Goal: Task Accomplishment & Management: Complete application form

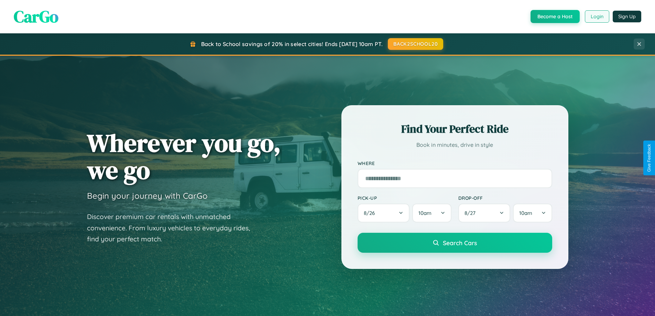
click at [597, 17] on button "Login" at bounding box center [597, 16] width 24 height 12
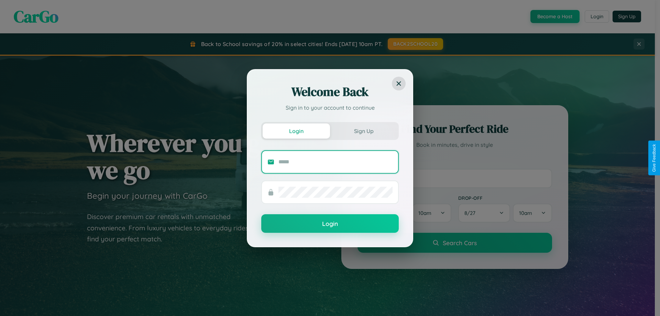
click at [336, 162] on input "text" at bounding box center [335, 161] width 114 height 11
type input "**********"
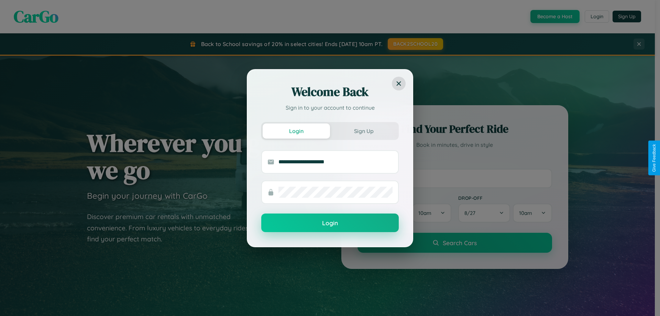
click at [330, 223] on button "Login" at bounding box center [330, 223] width 138 height 19
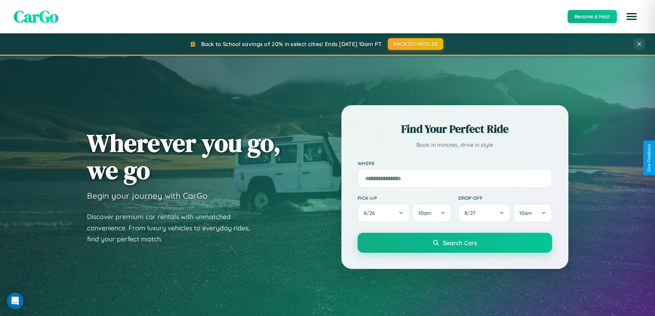
scroll to position [473, 0]
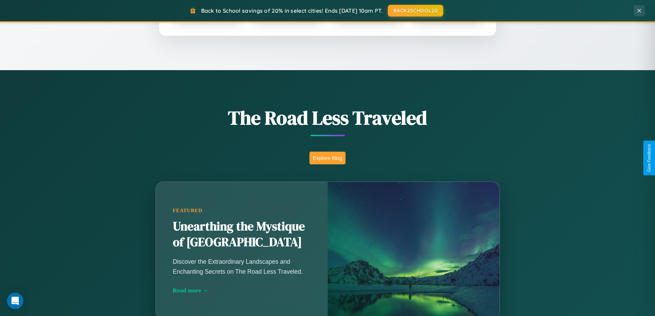
click at [327, 158] on button "Explore Blog" at bounding box center [327, 158] width 36 height 13
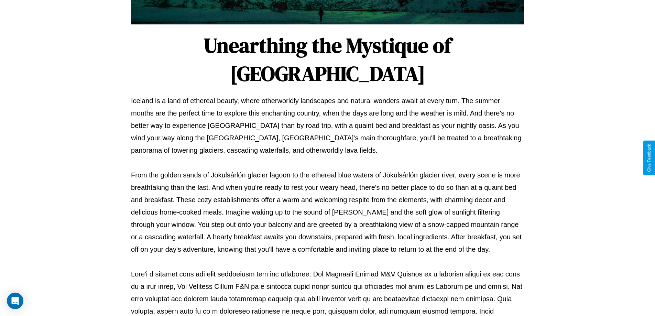
scroll to position [222, 0]
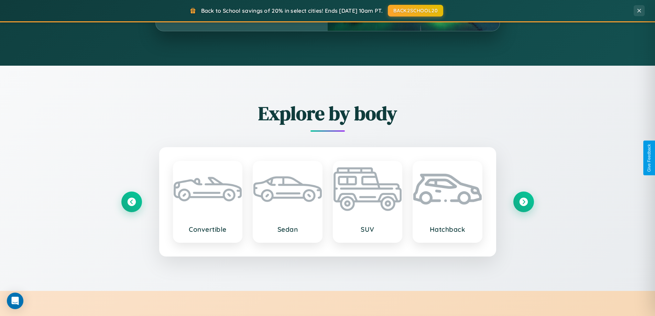
scroll to position [1323, 0]
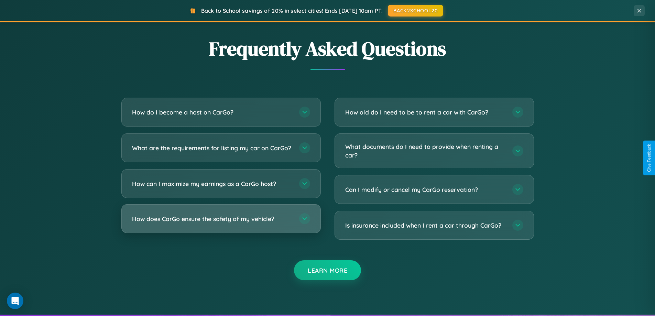
click at [221, 223] on h3 "How does CarGo ensure the safety of my vehicle?" at bounding box center [212, 219] width 160 height 9
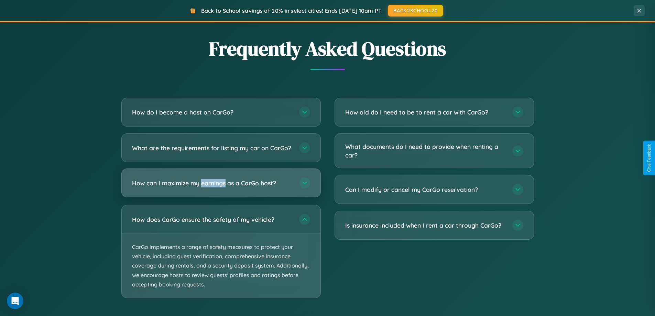
click at [221, 187] on h3 "How can I maximize my earnings as a CarGo host?" at bounding box center [212, 183] width 160 height 9
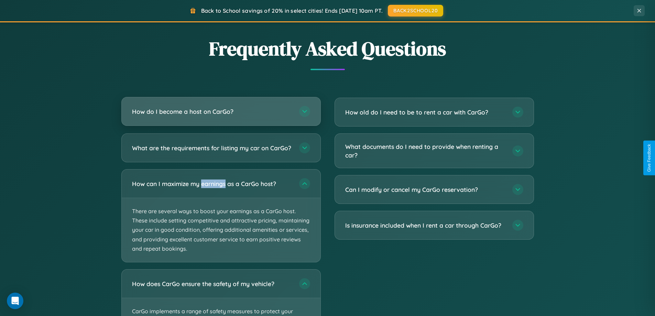
click at [221, 111] on h3 "How do I become a host on CarGo?" at bounding box center [212, 111] width 160 height 9
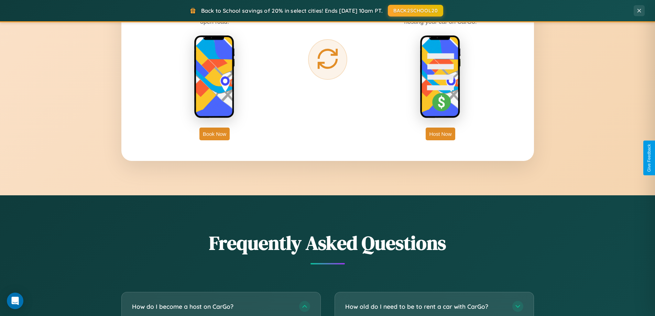
scroll to position [296, 0]
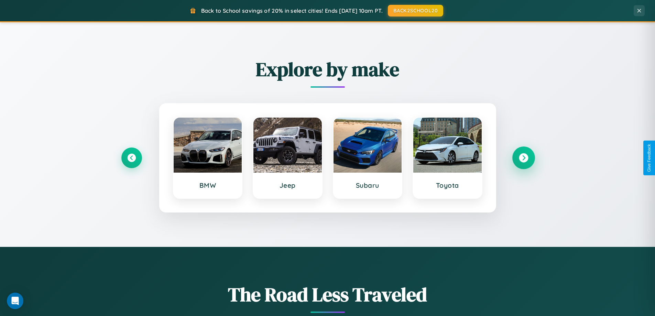
click at [523, 158] on icon at bounding box center [523, 157] width 9 height 9
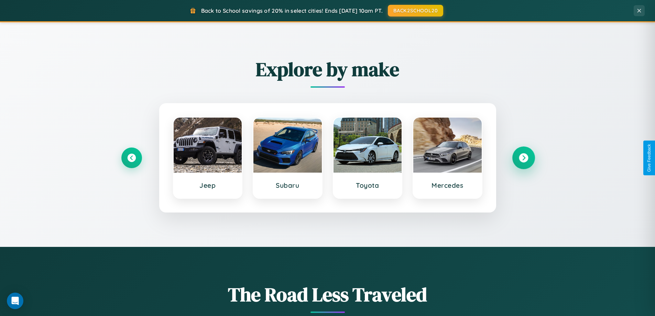
click at [523, 158] on icon at bounding box center [523, 157] width 9 height 9
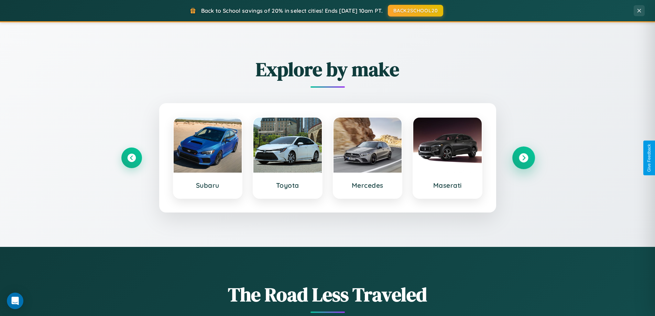
click at [523, 158] on icon at bounding box center [523, 157] width 9 height 9
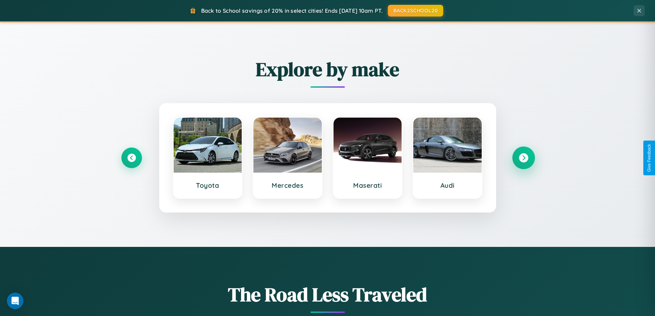
click at [523, 158] on icon at bounding box center [523, 157] width 9 height 9
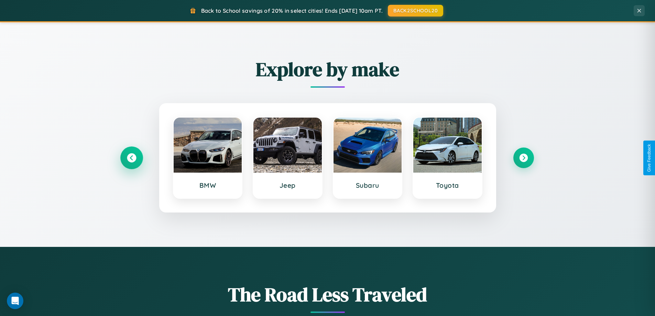
click at [131, 158] on icon at bounding box center [131, 157] width 9 height 9
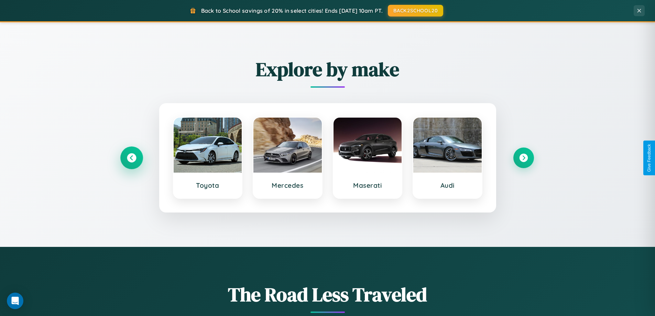
scroll to position [1105, 0]
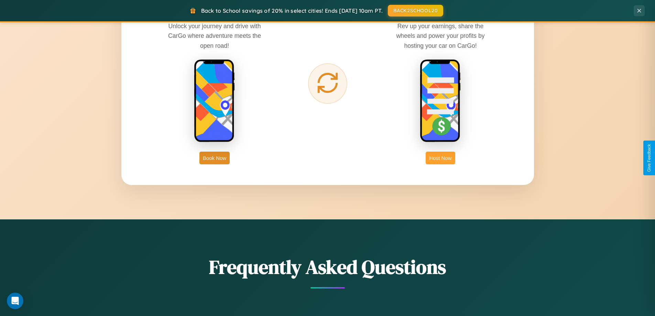
click at [440, 158] on button "Host Now" at bounding box center [440, 158] width 29 height 13
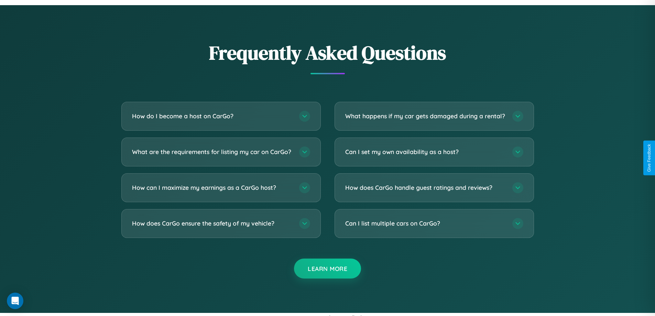
scroll to position [929, 0]
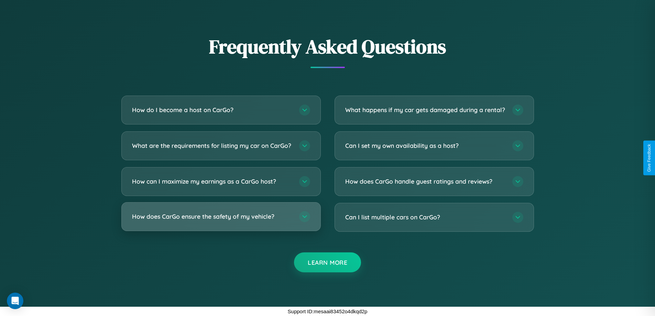
click at [221, 216] on h3 "How does CarGo ensure the safety of my vehicle?" at bounding box center [212, 216] width 160 height 9
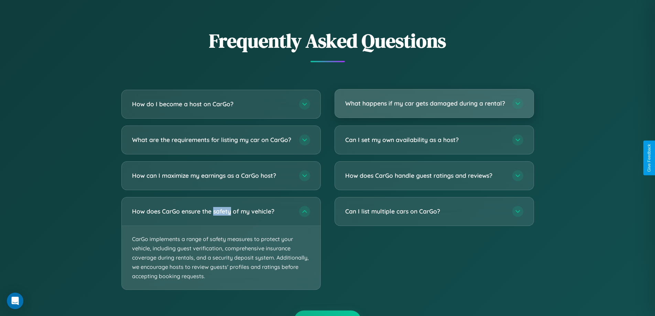
click at [434, 107] on h3 "What happens if my car gets damaged during a rental?" at bounding box center [425, 103] width 160 height 9
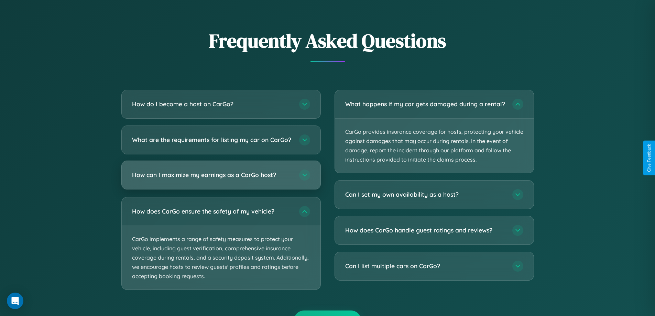
click at [221, 179] on h3 "How can I maximize my earnings as a CarGo host?" at bounding box center [212, 175] width 160 height 9
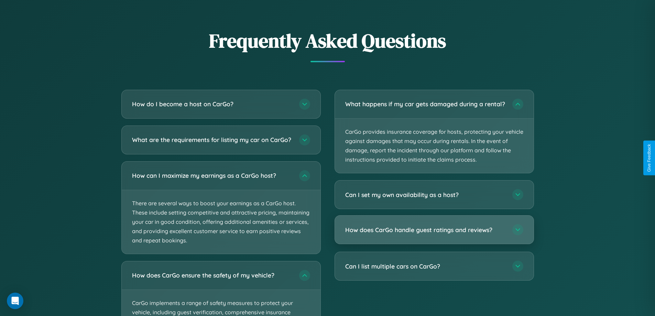
click at [434, 234] on h3 "How does CarGo handle guest ratings and reviews?" at bounding box center [425, 230] width 160 height 9
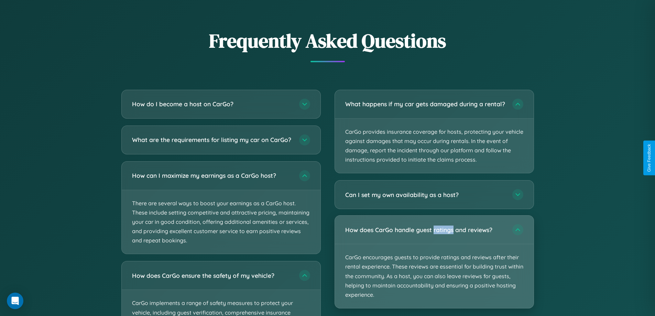
scroll to position [0, 0]
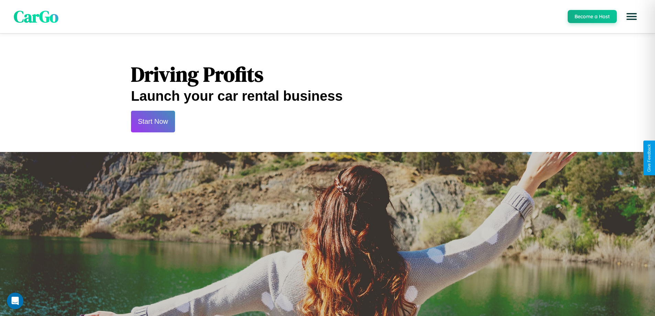
click at [153, 121] on button "Start Now" at bounding box center [153, 122] width 44 height 22
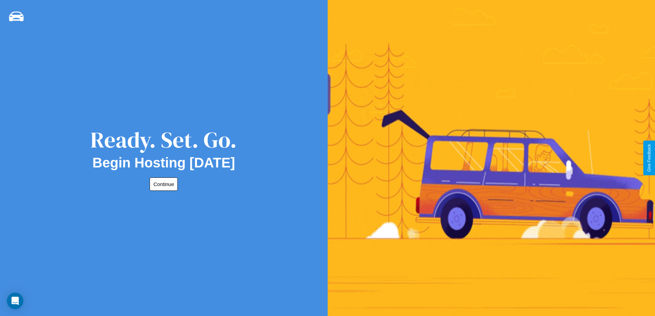
click at [162, 184] on button "Continue" at bounding box center [164, 183] width 28 height 13
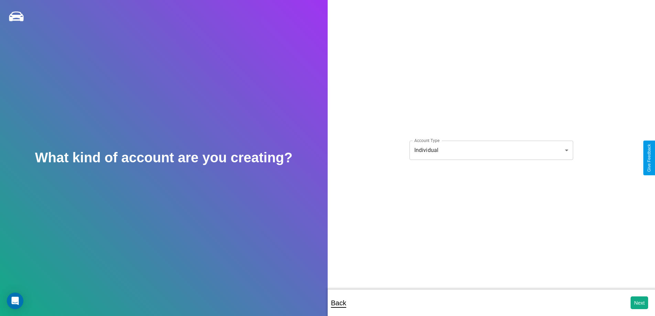
click at [491, 150] on body "**********" at bounding box center [327, 162] width 655 height 325
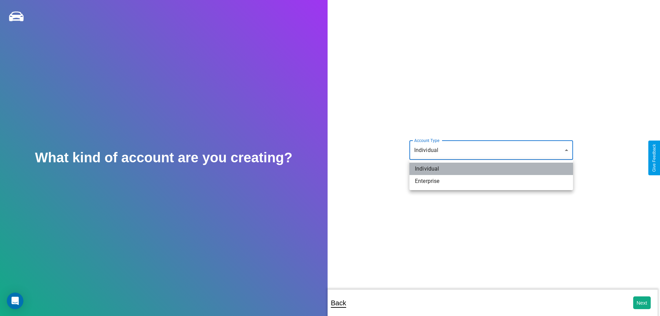
click at [491, 169] on li "Individual" at bounding box center [491, 169] width 164 height 12
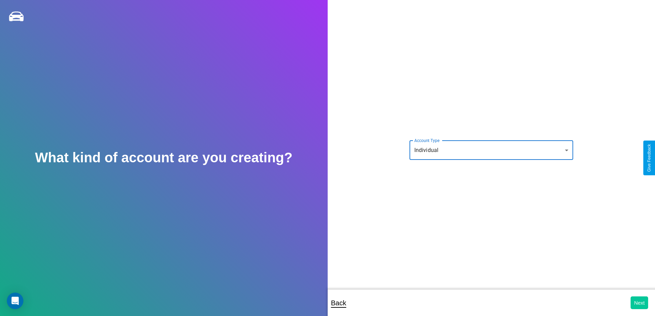
click at [639, 303] on button "Next" at bounding box center [640, 302] width 18 height 13
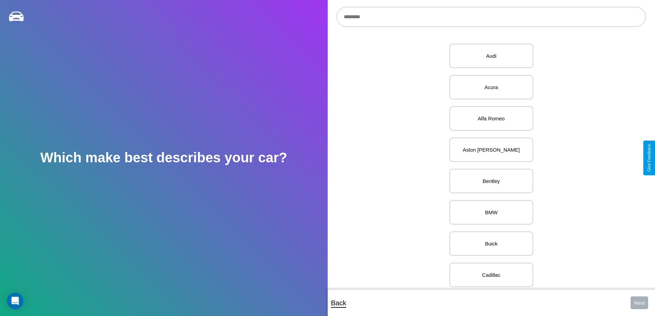
click at [491, 17] on input "text" at bounding box center [491, 17] width 309 height 20
type input "**********"
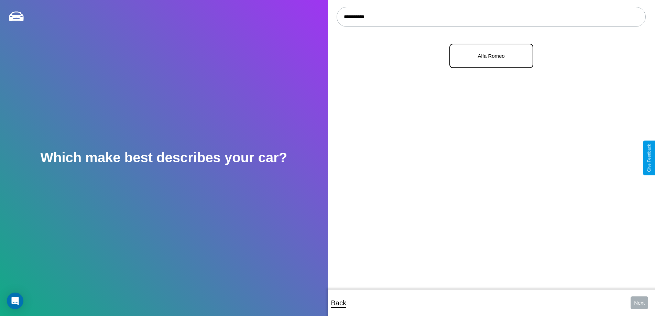
click at [489, 56] on p "Alfa Romeo" at bounding box center [491, 55] width 69 height 9
click at [639, 303] on button "Next" at bounding box center [640, 302] width 18 height 13
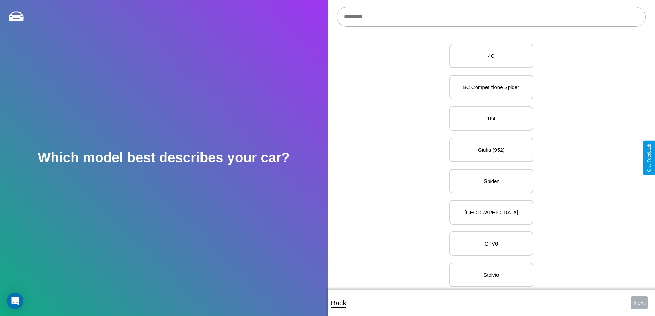
click at [491, 17] on input "text" at bounding box center [491, 17] width 309 height 20
type input "*******"
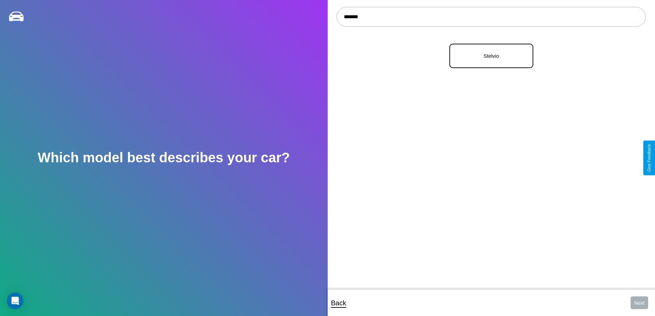
click at [489, 56] on p "Stelvio" at bounding box center [491, 55] width 69 height 9
click at [639, 303] on button "Next" at bounding box center [640, 302] width 18 height 13
select select "*****"
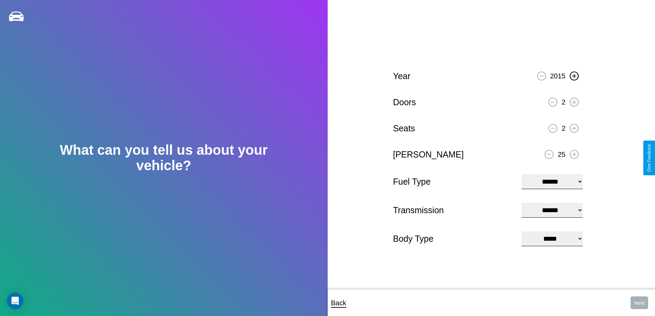
click at [574, 75] on icon at bounding box center [574, 76] width 4 height 4
click at [574, 101] on icon at bounding box center [574, 102] width 4 height 4
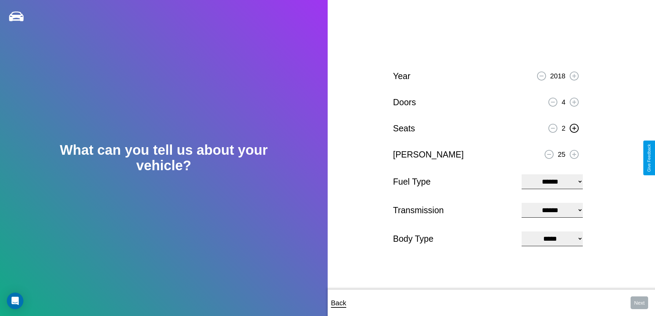
click at [574, 127] on icon at bounding box center [574, 128] width 4 height 4
click at [574, 153] on icon at bounding box center [574, 154] width 4 height 4
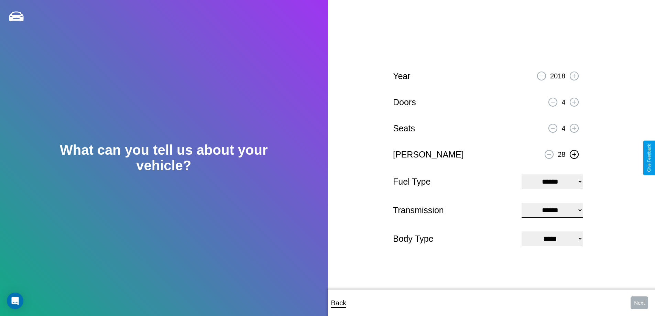
click at [574, 153] on icon at bounding box center [574, 154] width 4 height 4
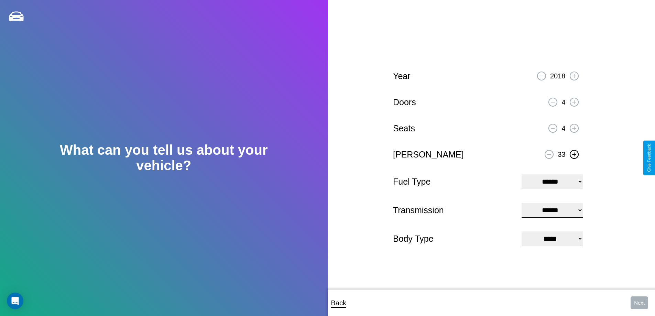
click at [574, 153] on icon at bounding box center [574, 154] width 4 height 4
click at [552, 181] on select "**********" at bounding box center [552, 181] width 61 height 15
select select "***"
click at [552, 210] on select "****** ********* ******" at bounding box center [552, 210] width 61 height 15
select select "*********"
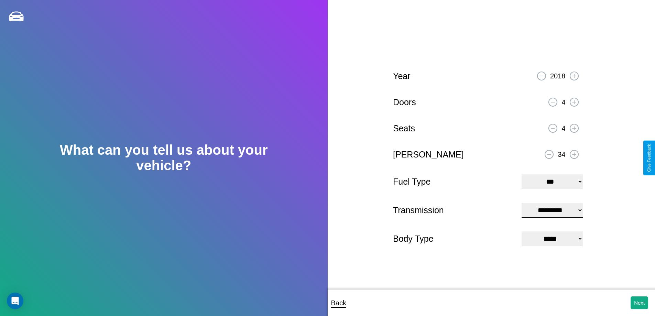
click at [552, 239] on select "**********" at bounding box center [552, 238] width 61 height 15
select select "***"
click at [639, 303] on button "Next" at bounding box center [640, 302] width 18 height 13
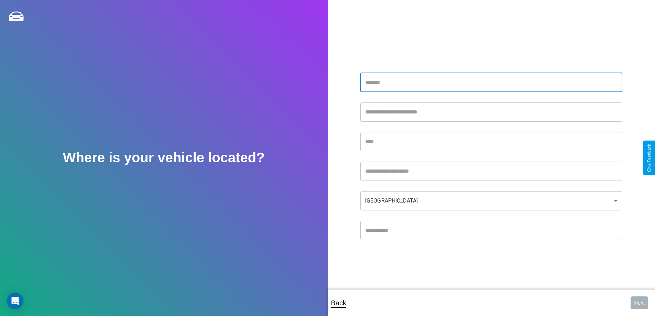
click at [491, 82] on input "text" at bounding box center [491, 82] width 262 height 19
type input "**********"
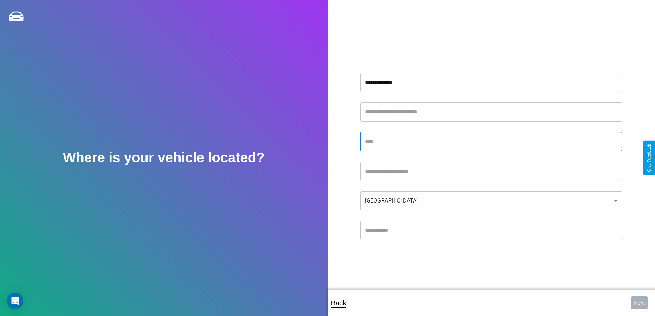
click at [491, 141] on input "text" at bounding box center [491, 141] width 262 height 19
type input "*****"
click at [491, 230] on input "text" at bounding box center [491, 230] width 262 height 19
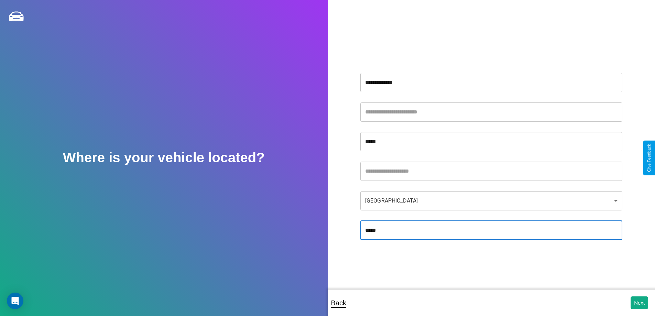
type input "*****"
click at [491, 200] on body "**********" at bounding box center [327, 162] width 655 height 325
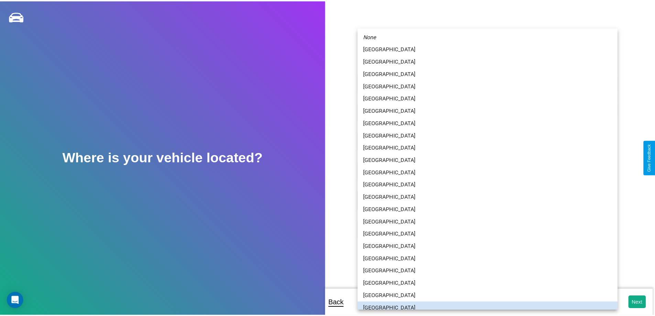
scroll to position [4, 0]
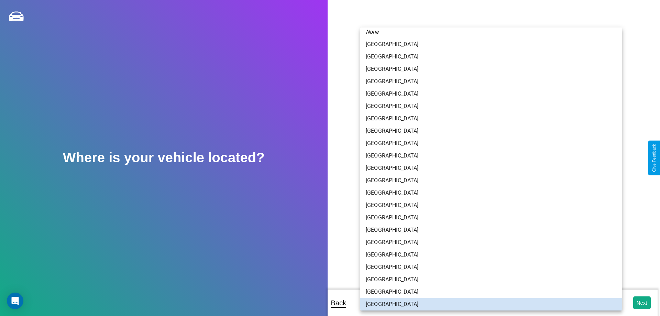
click at [488, 193] on li "[GEOGRAPHIC_DATA]" at bounding box center [491, 193] width 262 height 12
type input "*****"
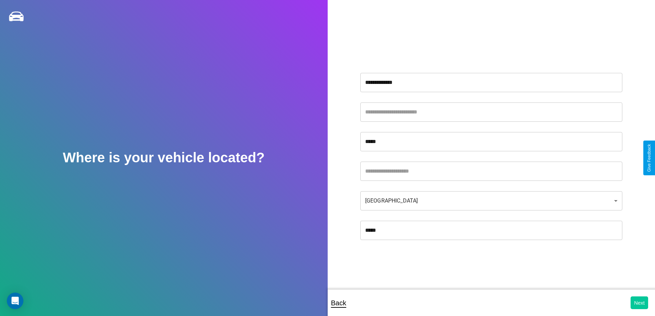
click at [639, 303] on button "Next" at bounding box center [640, 302] width 18 height 13
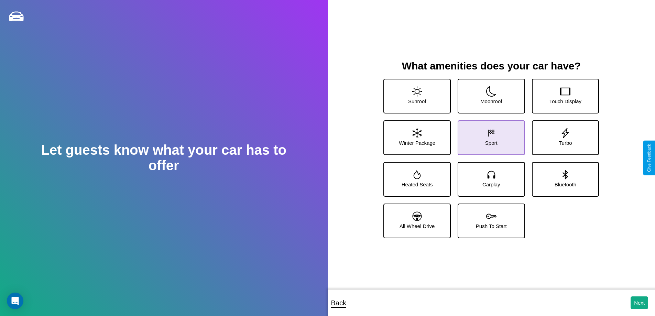
click at [489, 135] on icon at bounding box center [491, 133] width 10 height 10
click at [416, 93] on icon at bounding box center [417, 91] width 10 height 10
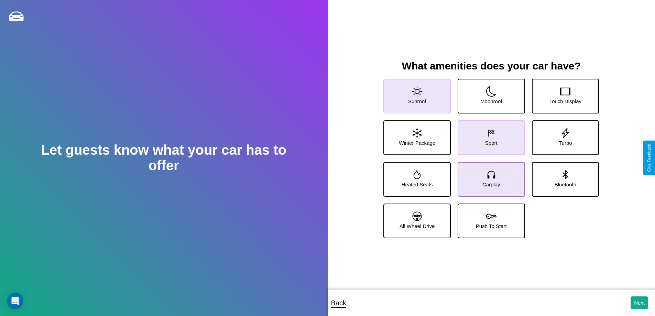
click at [489, 176] on icon at bounding box center [491, 174] width 10 height 10
click at [489, 135] on icon at bounding box center [491, 133] width 10 height 10
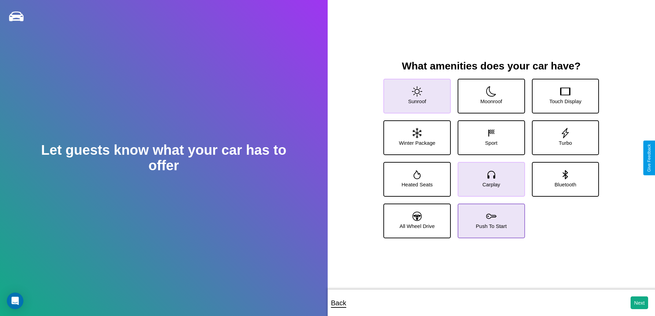
click at [489, 218] on icon at bounding box center [491, 216] width 10 height 10
click at [489, 176] on icon at bounding box center [491, 174] width 10 height 10
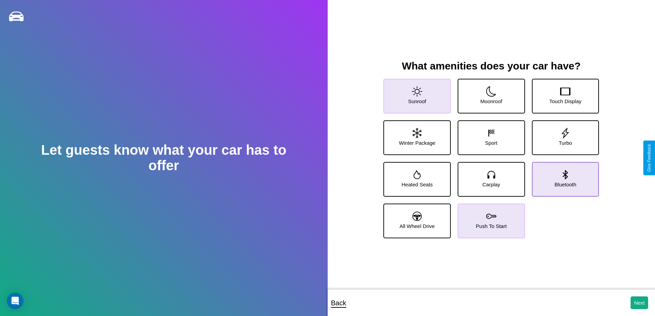
click at [563, 176] on icon at bounding box center [565, 174] width 5 height 9
click at [489, 135] on icon at bounding box center [491, 133] width 10 height 10
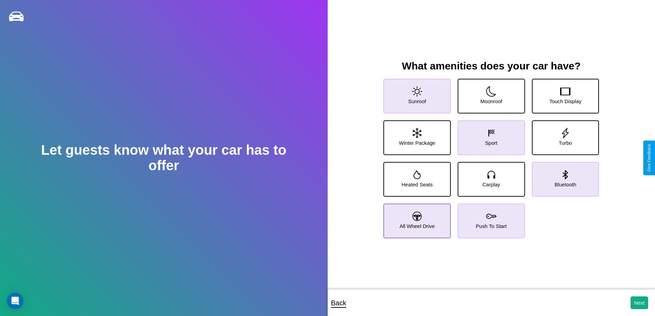
click at [416, 218] on icon at bounding box center [417, 215] width 9 height 9
click at [639, 303] on button "Next" at bounding box center [640, 302] width 18 height 13
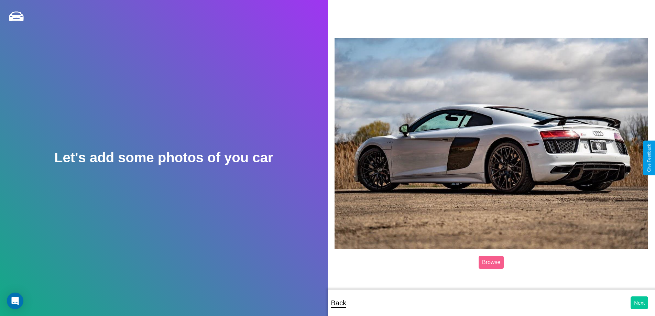
click at [639, 303] on button "Next" at bounding box center [640, 302] width 18 height 13
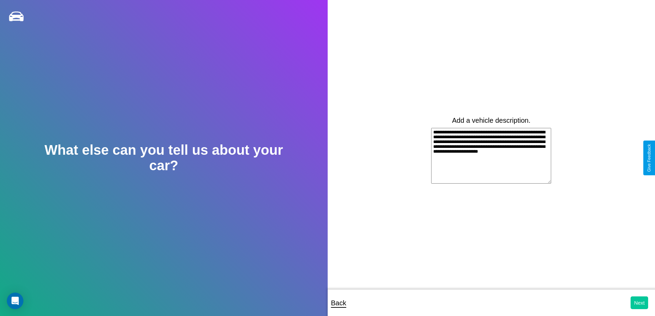
type textarea "**********"
click at [639, 303] on button "Next" at bounding box center [640, 302] width 18 height 13
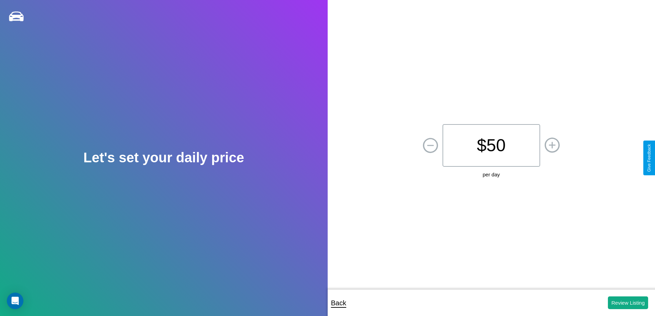
click at [491, 145] on p "$ 50" at bounding box center [491, 145] width 98 height 43
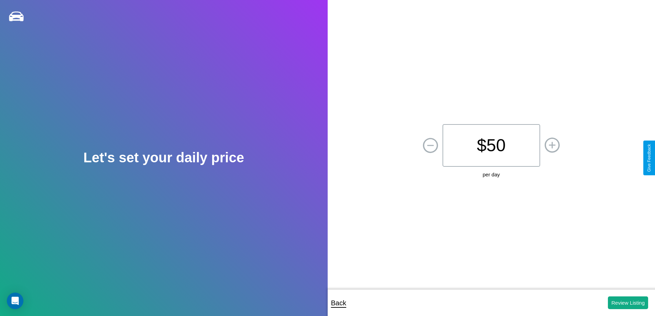
click at [491, 145] on p "$ 50" at bounding box center [491, 145] width 98 height 43
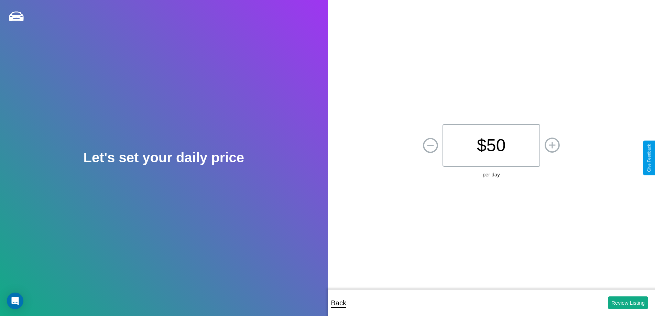
click at [491, 145] on p "$ 50" at bounding box center [491, 145] width 98 height 43
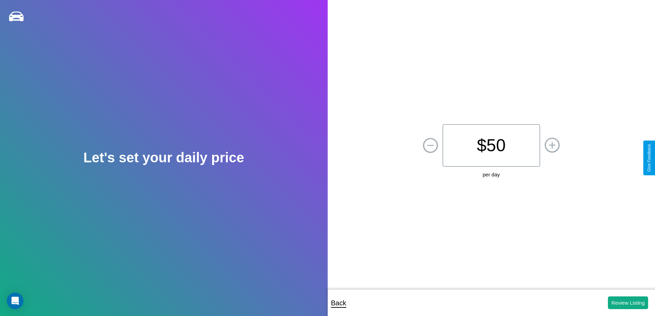
click at [491, 145] on p "$ 50" at bounding box center [491, 145] width 98 height 43
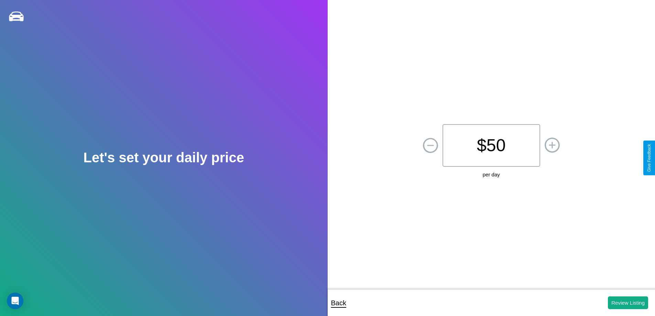
click at [491, 145] on p "$ 50" at bounding box center [491, 145] width 98 height 43
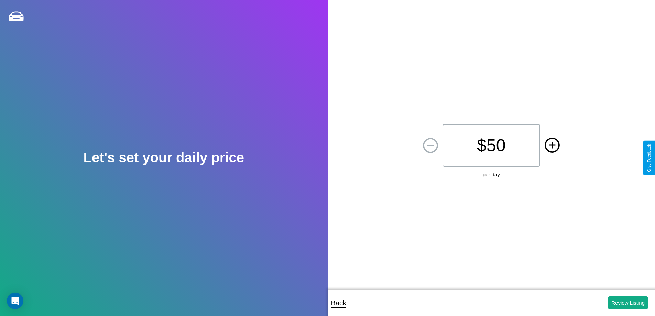
click at [552, 145] on icon at bounding box center [552, 145] width 7 height 7
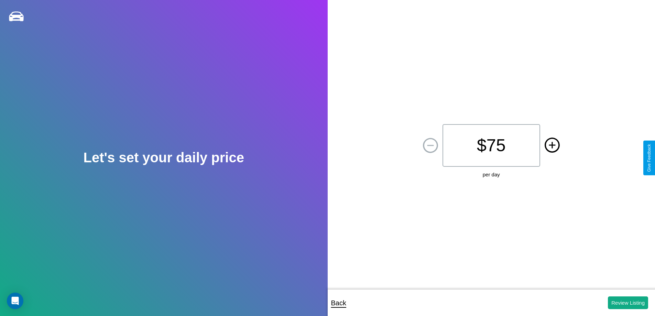
click at [552, 145] on icon at bounding box center [552, 145] width 7 height 7
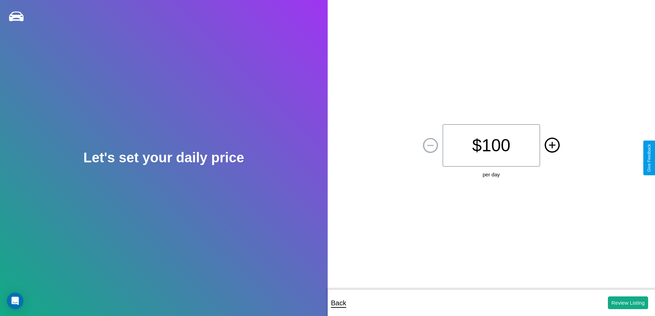
click at [552, 145] on icon at bounding box center [552, 145] width 7 height 7
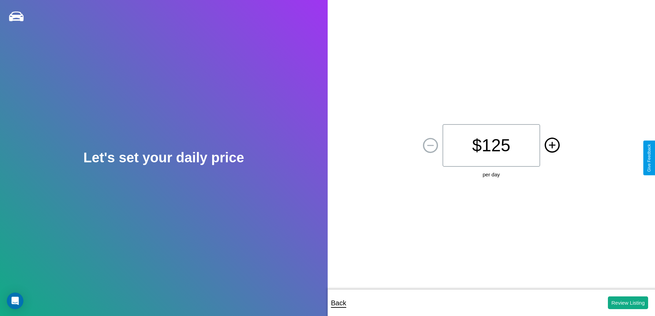
click at [552, 145] on icon at bounding box center [552, 145] width 7 height 7
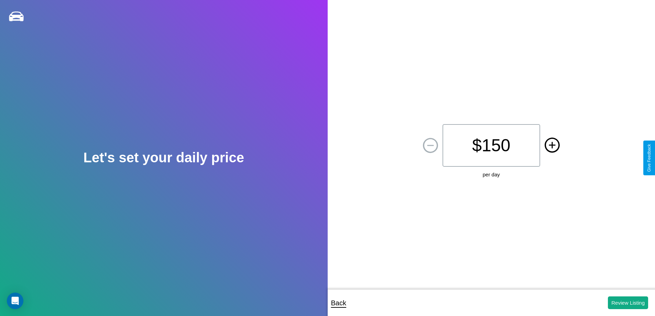
click at [552, 145] on icon at bounding box center [552, 145] width 7 height 7
click at [628, 303] on button "Review Listing" at bounding box center [628, 302] width 40 height 13
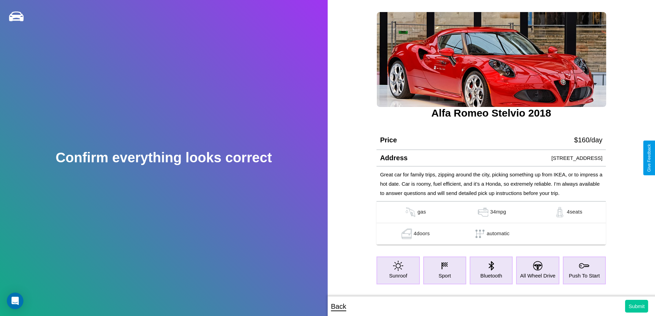
click at [636, 306] on button "Submit" at bounding box center [636, 306] width 23 height 13
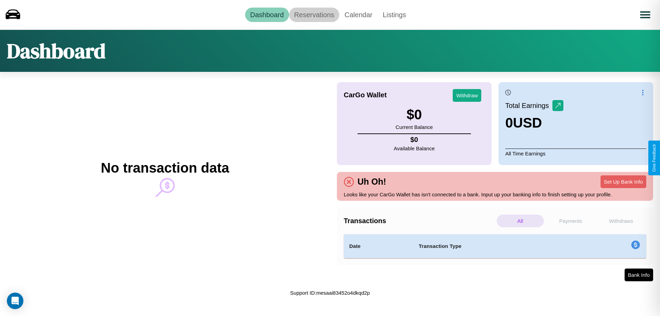
click at [314, 14] on link "Reservations" at bounding box center [314, 15] width 51 height 14
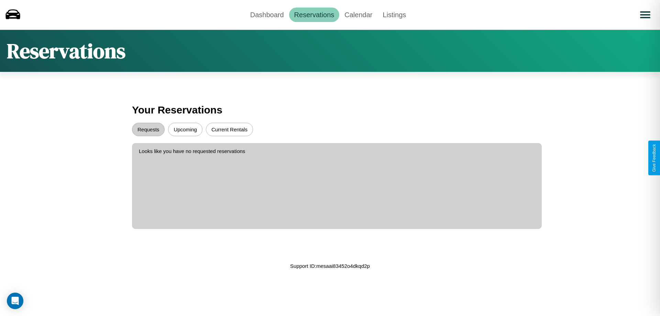
click at [185, 129] on button "Upcoming" at bounding box center [185, 129] width 34 height 13
click at [229, 129] on button "Current Rentals" at bounding box center [229, 129] width 47 height 13
click at [148, 129] on button "Requests" at bounding box center [148, 129] width 33 height 13
click at [267, 14] on link "Dashboard" at bounding box center [267, 15] width 44 height 14
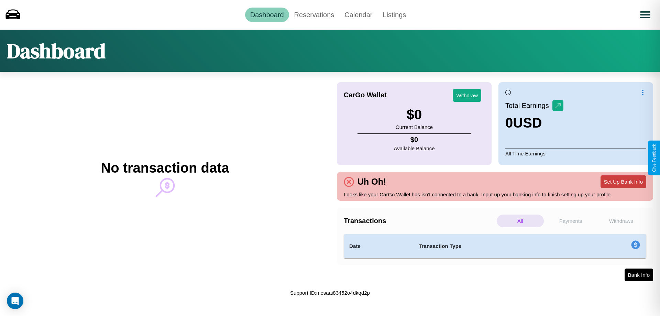
click at [623, 182] on button "Set Up Bank Info" at bounding box center [624, 181] width 46 height 13
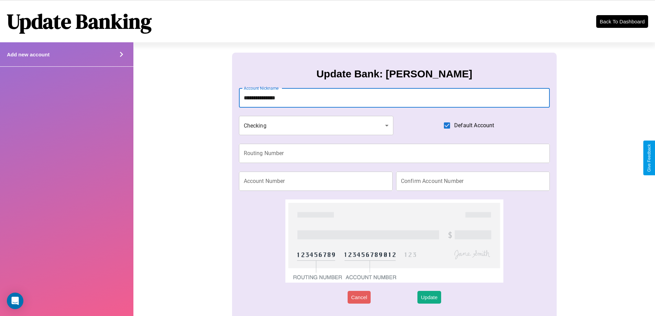
type input "**********"
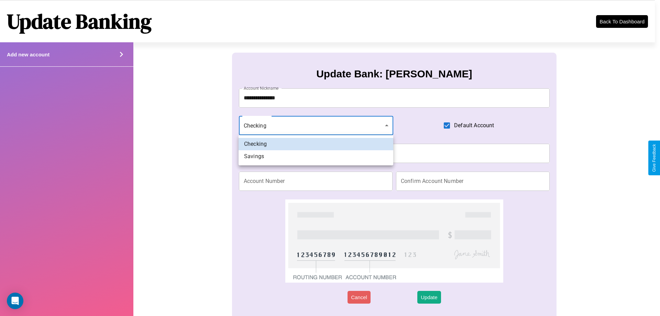
click at [316, 125] on div at bounding box center [330, 158] width 660 height 316
